Goal: Task Accomplishment & Management: Use online tool/utility

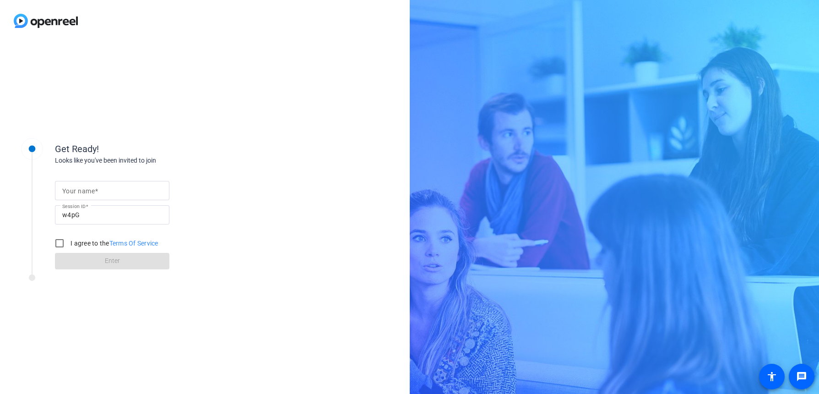
click at [96, 192] on span at bounding box center [96, 190] width 3 height 7
click at [96, 192] on input "Your name" at bounding box center [112, 190] width 100 height 11
type input "Phil"
click at [59, 238] on input "I agree to the Terms Of Service" at bounding box center [59, 243] width 18 height 18
checkbox input "true"
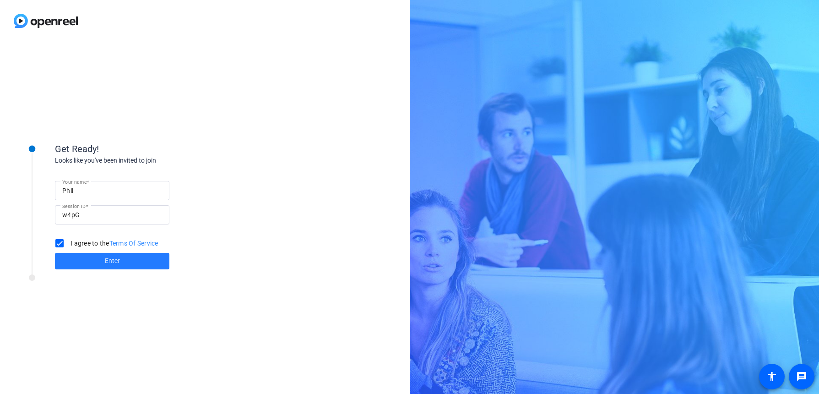
click at [99, 258] on span at bounding box center [112, 261] width 114 height 22
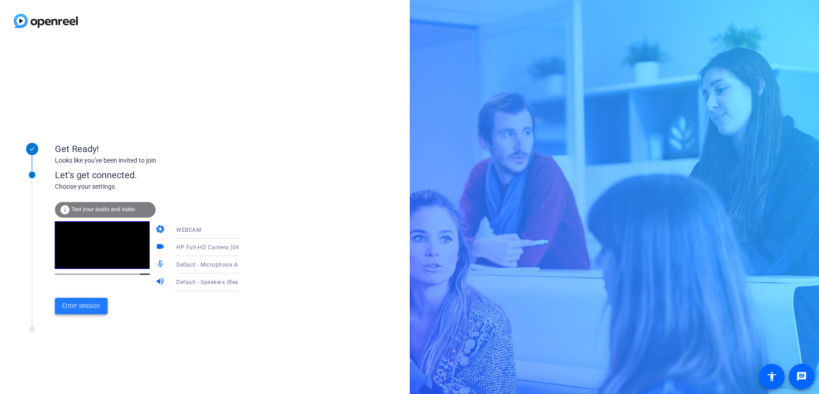
click at [75, 302] on span "Enter session" at bounding box center [81, 306] width 38 height 10
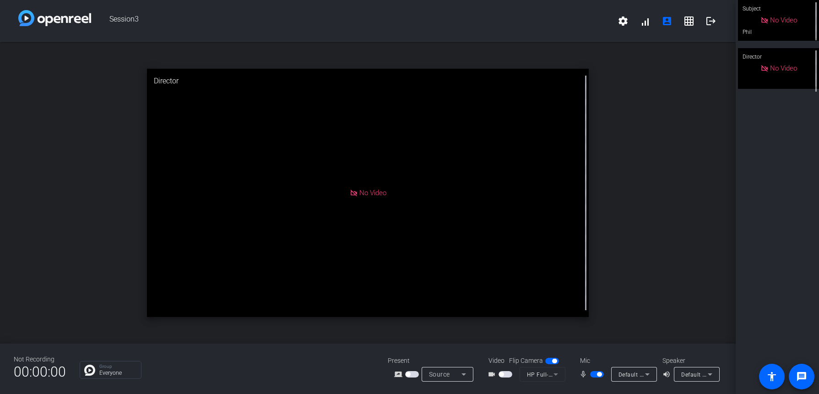
click at [594, 375] on span "button" at bounding box center [597, 374] width 14 height 6
click at [592, 378] on mat-slide-toggle at bounding box center [598, 374] width 16 height 10
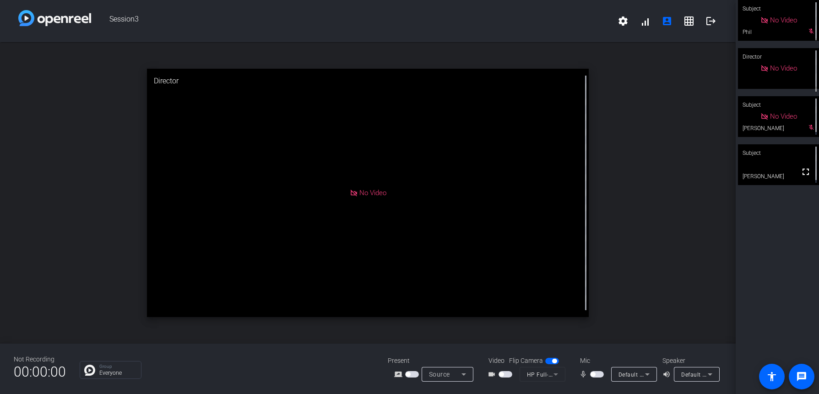
click at [596, 371] on span "button" at bounding box center [597, 374] width 14 height 6
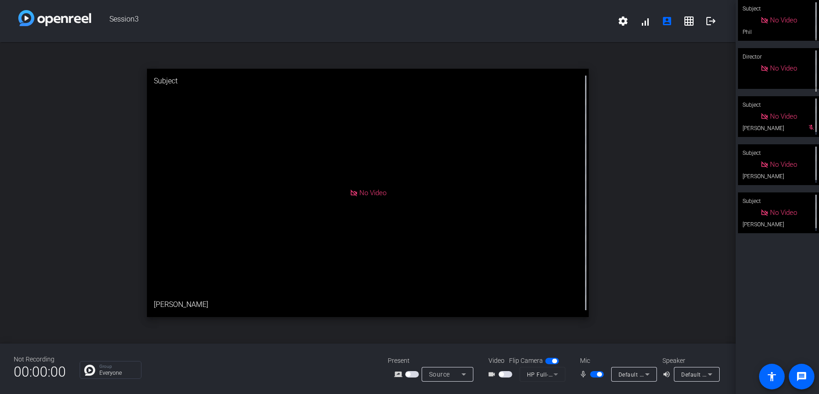
click at [593, 373] on span "button" at bounding box center [597, 374] width 14 height 6
click at [597, 378] on mat-slide-toggle at bounding box center [598, 374] width 16 height 10
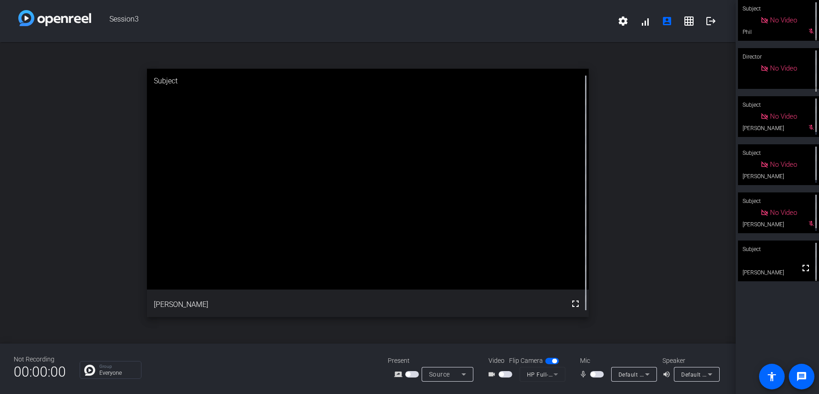
click at [597, 375] on span "button" at bounding box center [597, 374] width 14 height 6
